Goal: Transaction & Acquisition: Purchase product/service

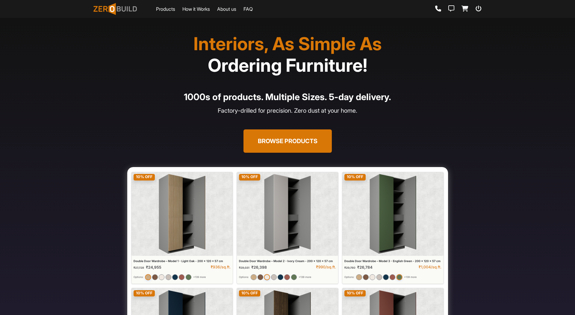
click at [266, 137] on button "Browse Products" at bounding box center [287, 141] width 88 height 23
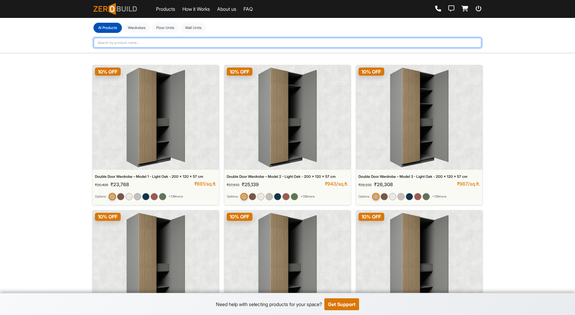
click at [222, 40] on input "text" at bounding box center [287, 43] width 388 height 10
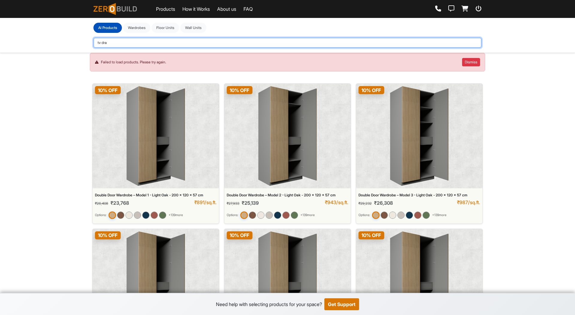
click at [231, 43] on input "tv dra" at bounding box center [287, 43] width 388 height 10
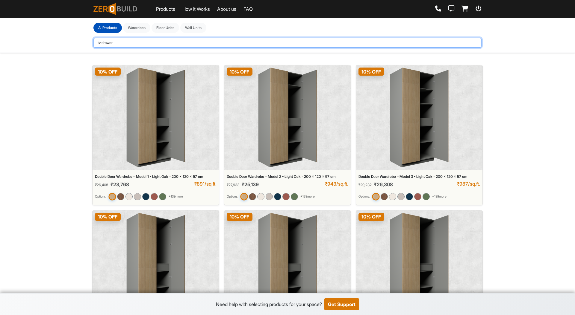
type input "tv drawer"
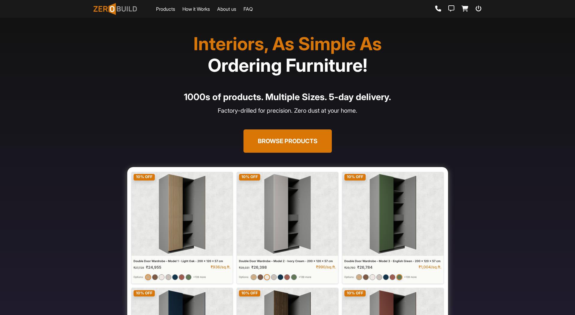
click at [294, 146] on button "Browse Products" at bounding box center [287, 141] width 88 height 23
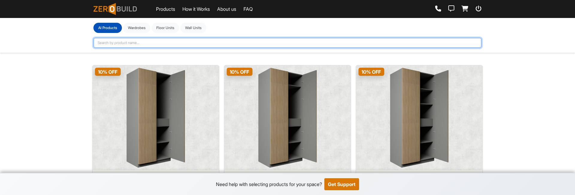
click at [176, 45] on input "text" at bounding box center [287, 43] width 388 height 10
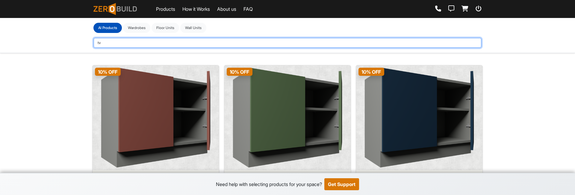
click at [176, 45] on input "tv" at bounding box center [287, 43] width 388 height 10
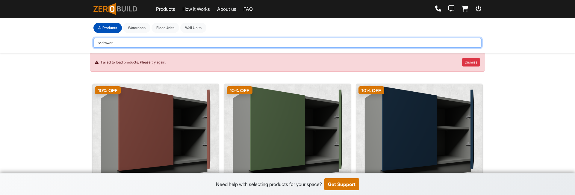
click at [174, 43] on input "tv drawer" at bounding box center [287, 43] width 388 height 10
click at [399, 43] on input "tv [PERSON_NAME]" at bounding box center [287, 43] width 388 height 10
click at [144, 45] on input "tv drawer" at bounding box center [287, 43] width 388 height 10
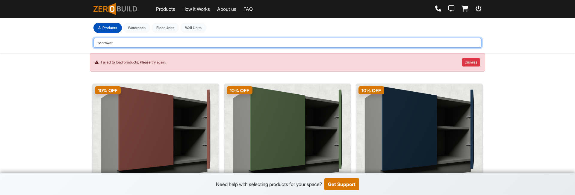
type input "t"
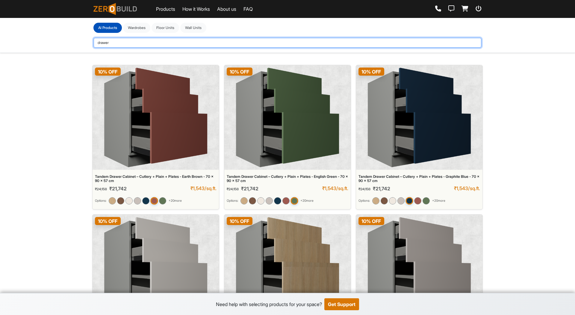
click at [174, 41] on input "drawer" at bounding box center [287, 43] width 388 height 10
type input "open"
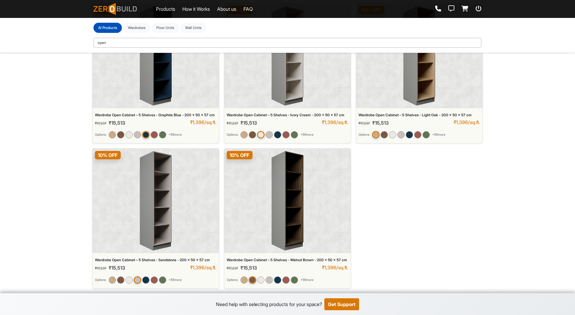
scroll to position [463, 0]
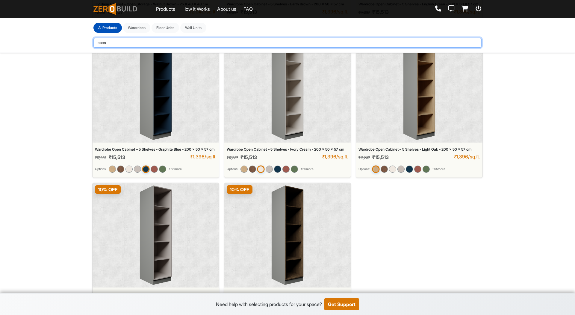
click at [189, 42] on input "open" at bounding box center [287, 43] width 388 height 10
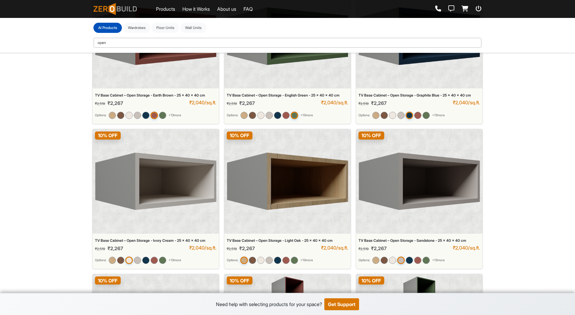
scroll to position [0, 0]
